Goal: Information Seeking & Learning: Get advice/opinions

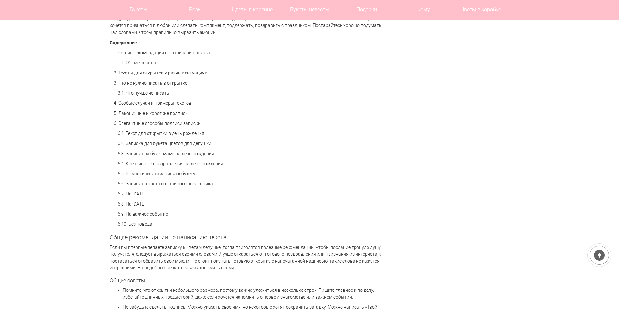
scroll to position [455, 0]
click at [141, 93] on link "3.1. Что лучше не писать" at bounding box center [144, 91] width 52 height 5
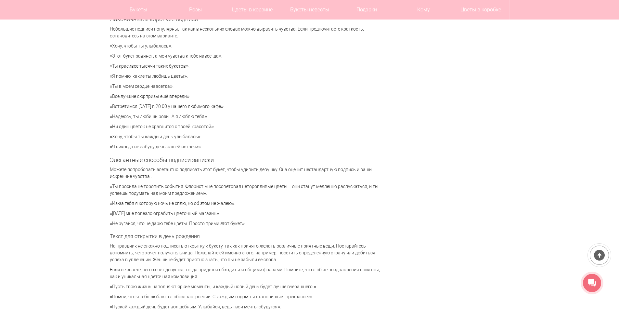
scroll to position [1464, 0]
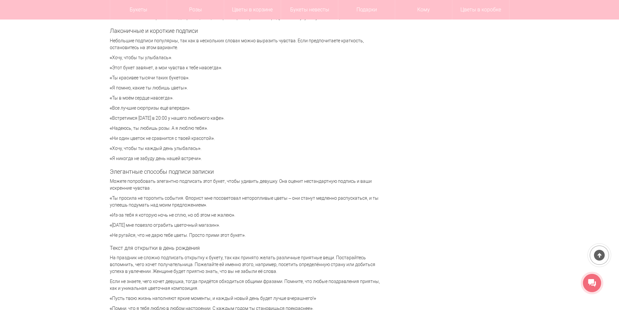
drag, startPoint x: 110, startPoint y: 107, endPoint x: 202, endPoint y: 108, distance: 91.6
click at [202, 108] on p "«Все лучшие сюрпризы ещё впереди»." at bounding box center [248, 108] width 276 height 7
click at [210, 102] on div "Милая записка, которая приложена к букету цветов, придает композиции завершенны…" at bounding box center [248, 88] width 276 height 2877
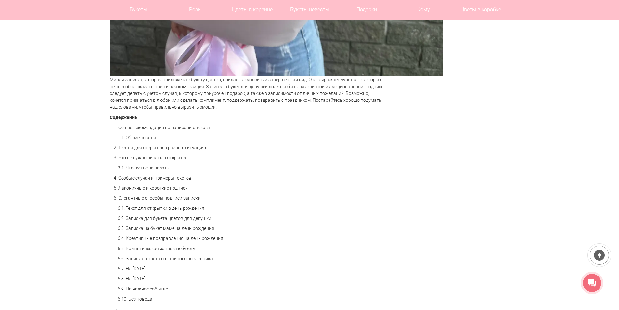
scroll to position [390, 0]
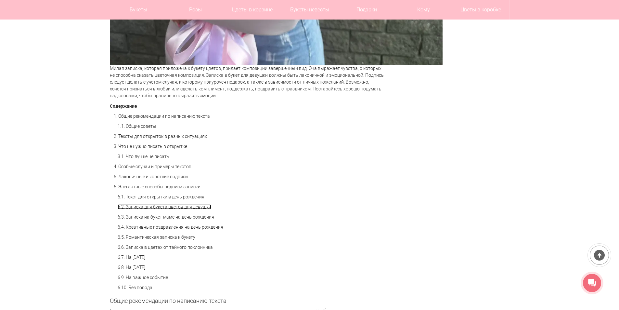
click at [166, 207] on link "6.2. Записка для букета цветов для девушки" at bounding box center [165, 206] width 94 height 5
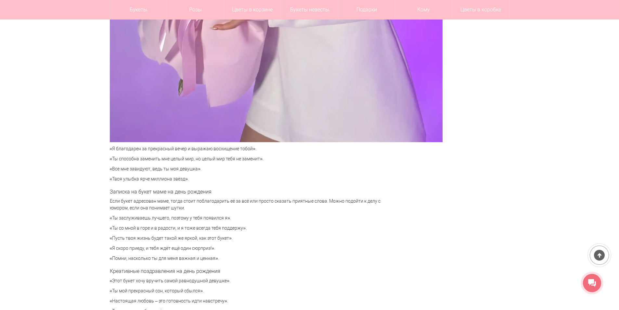
scroll to position [2095, 0]
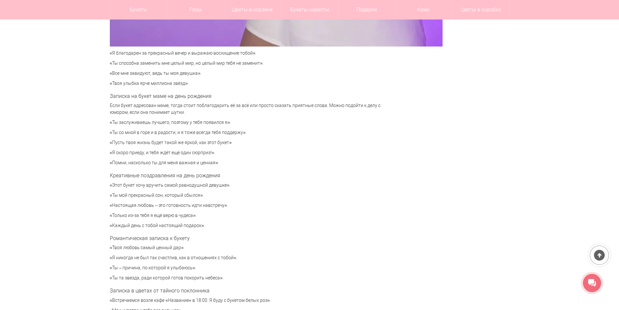
drag, startPoint x: 192, startPoint y: 133, endPoint x: 245, endPoint y: 132, distance: 52.3
click at [245, 132] on p "«Ты со мной в горе и в радости, и я тоже всегда тебя поддержу»." at bounding box center [248, 132] width 276 height 7
click at [253, 143] on p "«Пусть твоя жизнь будет такой же яркой, как этот букет»." at bounding box center [248, 142] width 276 height 7
drag, startPoint x: 111, startPoint y: 133, endPoint x: 238, endPoint y: 135, distance: 127.0
click at [239, 135] on p "«Ты со мной в горе и в радости, и я тоже всегда тебя поддержу»." at bounding box center [248, 132] width 276 height 7
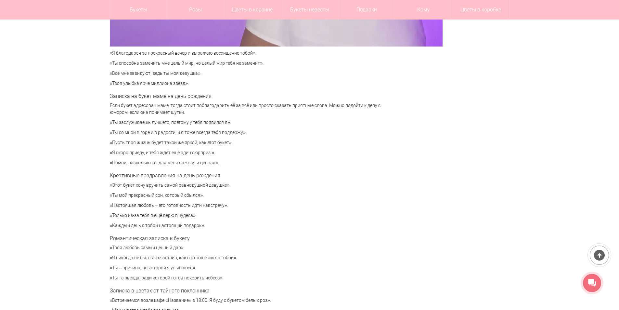
drag, startPoint x: 114, startPoint y: 83, endPoint x: 187, endPoint y: 86, distance: 72.8
click at [187, 86] on p "«Твоя улыбка ярче миллиона звёзд»." at bounding box center [248, 83] width 276 height 7
click at [198, 86] on p "«Твоя улыбка ярче миллиона звёзд»." at bounding box center [248, 83] width 276 height 7
drag, startPoint x: 110, startPoint y: 84, endPoint x: 192, endPoint y: 86, distance: 82.2
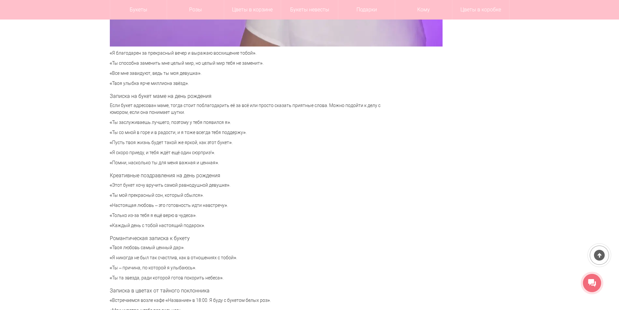
click at [192, 86] on p "«Твоя улыбка ярче миллиона звёзд»." at bounding box center [248, 83] width 276 height 7
drag, startPoint x: 109, startPoint y: 247, endPoint x: 186, endPoint y: 244, distance: 77.4
drag, startPoint x: 111, startPoint y: 195, endPoint x: 208, endPoint y: 197, distance: 97.5
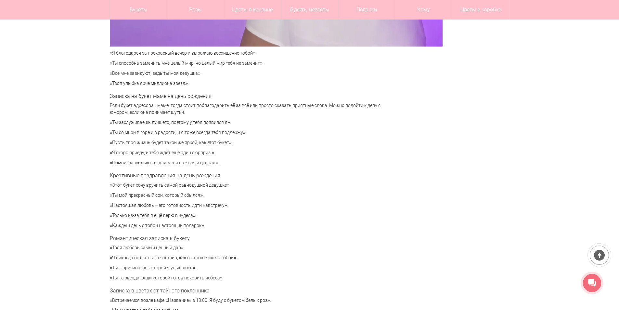
click at [208, 197] on p "«Ты мой прекрасный сон, который сбылся»." at bounding box center [248, 195] width 276 height 7
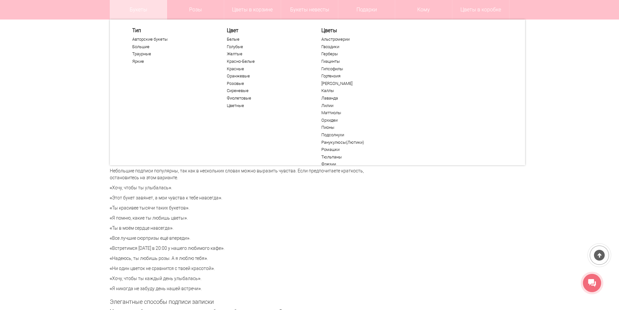
scroll to position [455, 0]
